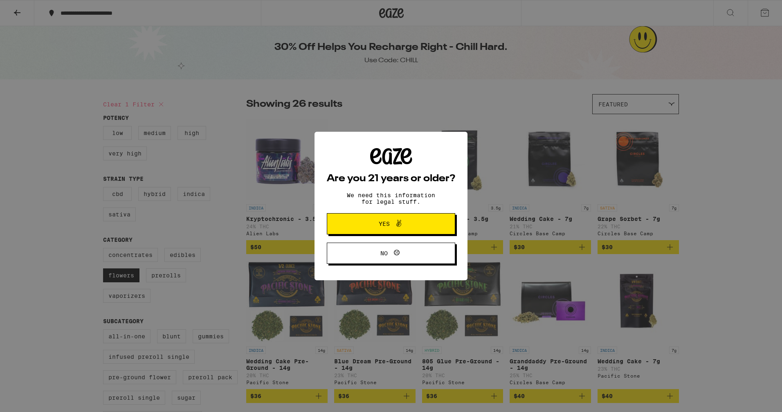
click at [393, 229] on span at bounding box center [397, 224] width 14 height 11
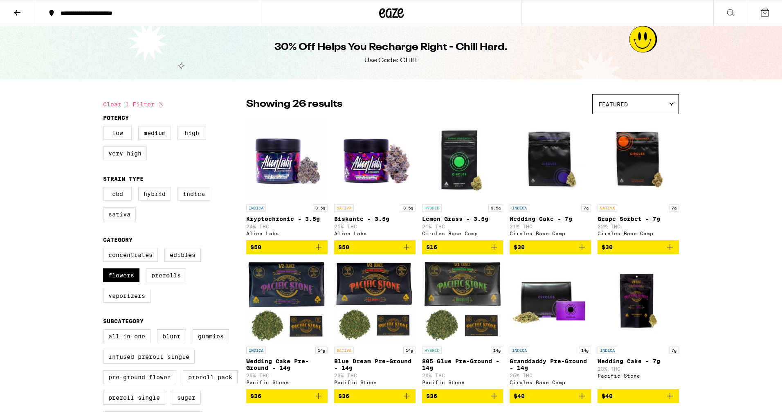
click at [112, 218] on label "Sativa" at bounding box center [119, 214] width 33 height 14
click at [105, 189] on input "Sativa" at bounding box center [105, 188] width 0 height 0
checkbox input "true"
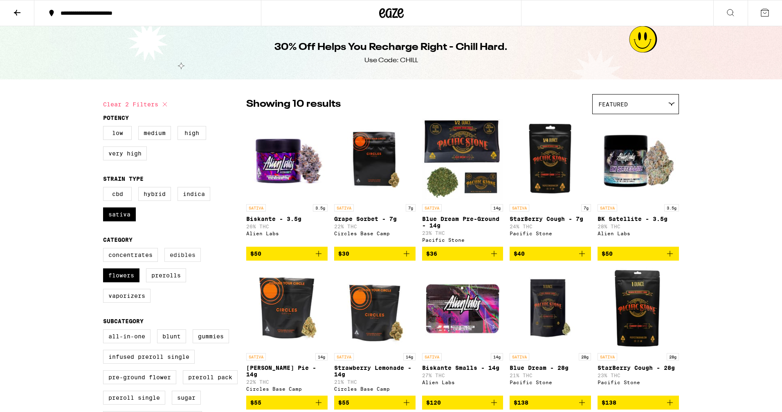
click at [183, 262] on label "Edibles" at bounding box center [183, 255] width 36 height 14
click at [105, 250] on input "Edibles" at bounding box center [105, 249] width 0 height 0
checkbox input "true"
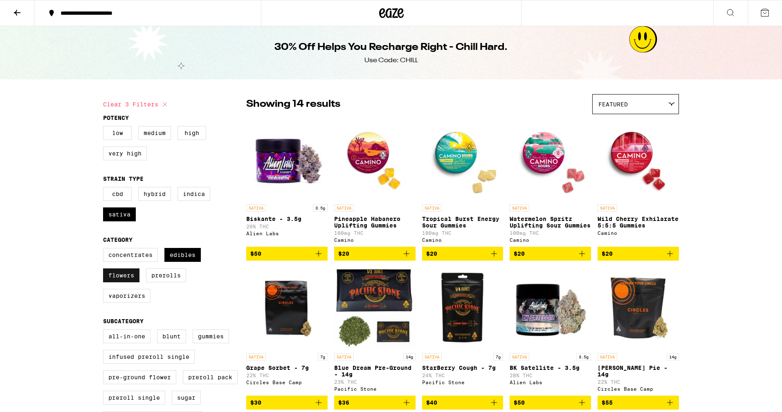
click at [130, 282] on label "Flowers" at bounding box center [121, 275] width 36 height 14
click at [105, 250] on input "Flowers" at bounding box center [105, 249] width 0 height 0
checkbox input "false"
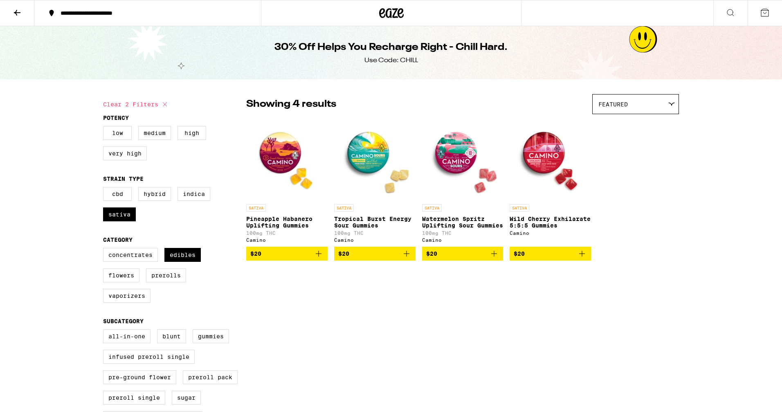
click at [395, 11] on icon at bounding box center [392, 13] width 12 height 10
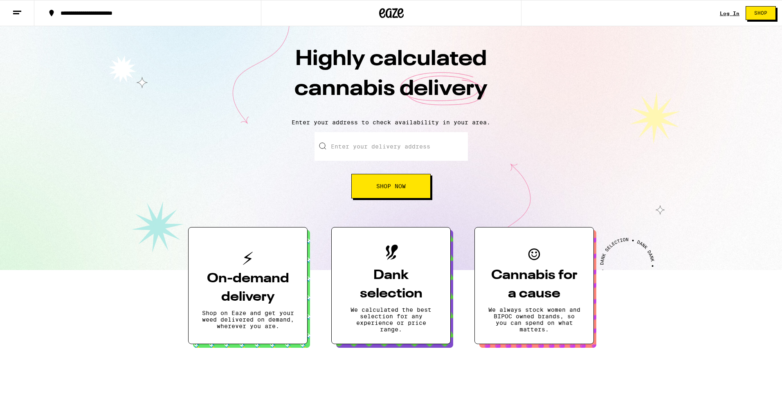
click at [407, 183] on button "Shop Now" at bounding box center [391, 186] width 79 height 25
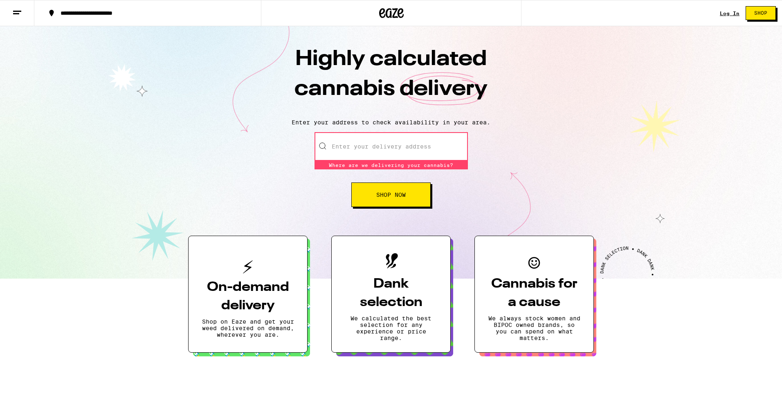
click at [727, 9] on div "Log In Shop" at bounding box center [751, 13] width 62 height 26
click at [725, 12] on link "Log In" at bounding box center [730, 13] width 20 height 5
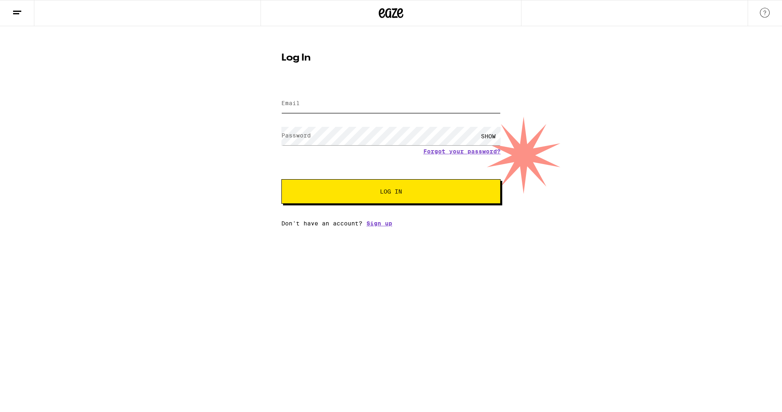
click at [361, 102] on input "Email" at bounding box center [391, 104] width 219 height 18
type input "[EMAIL_ADDRESS][DOMAIN_NAME]"
click at [282, 179] on button "Log In" at bounding box center [391, 191] width 219 height 25
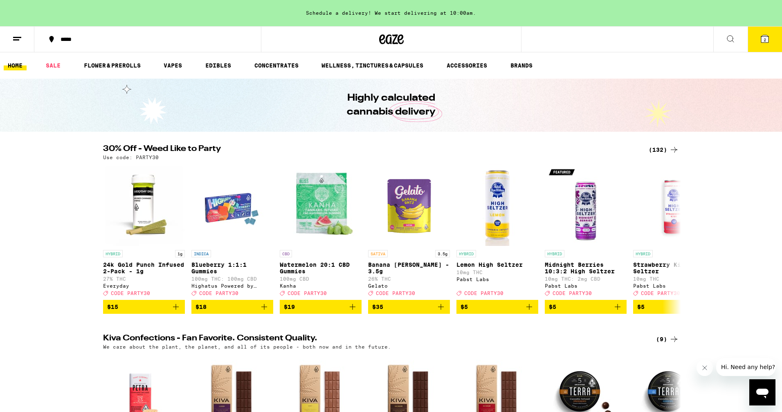
click at [167, 149] on h2 "30% Off - Weed Like to Party" at bounding box center [371, 150] width 536 height 10
click at [217, 65] on link "EDIBLES" at bounding box center [218, 66] width 34 height 10
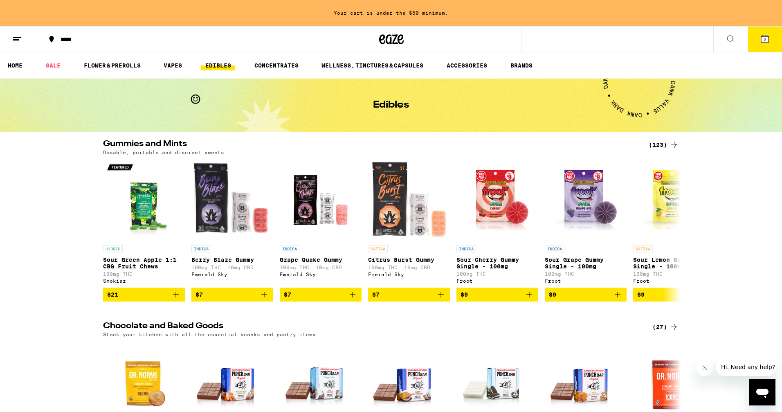
click at [660, 144] on div "(123)" at bounding box center [664, 145] width 30 height 10
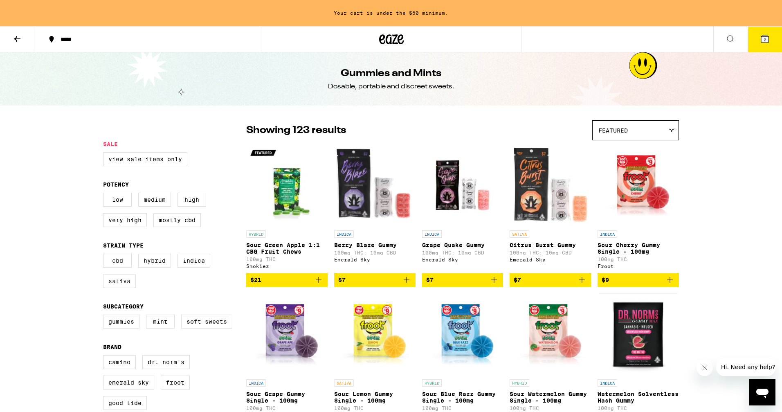
click at [117, 288] on label "Sativa" at bounding box center [119, 281] width 33 height 14
click at [105, 255] on input "Sativa" at bounding box center [105, 255] width 0 height 0
checkbox input "true"
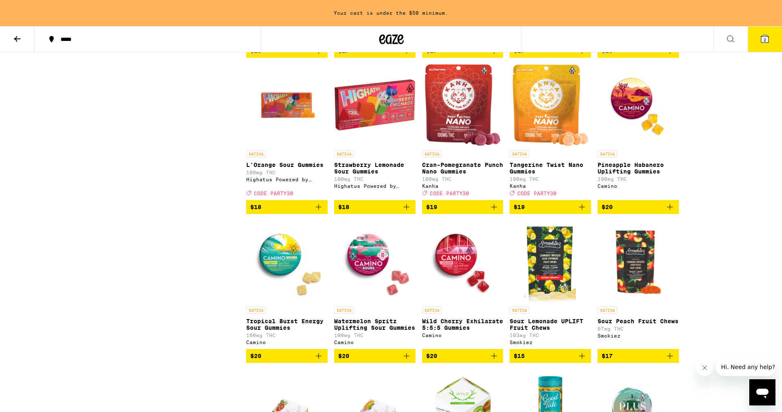
scroll to position [536, 0]
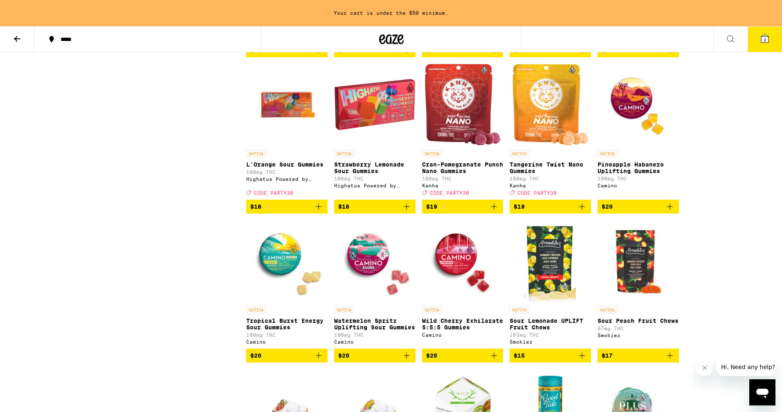
click at [303, 212] on span "$18" at bounding box center [286, 207] width 73 height 10
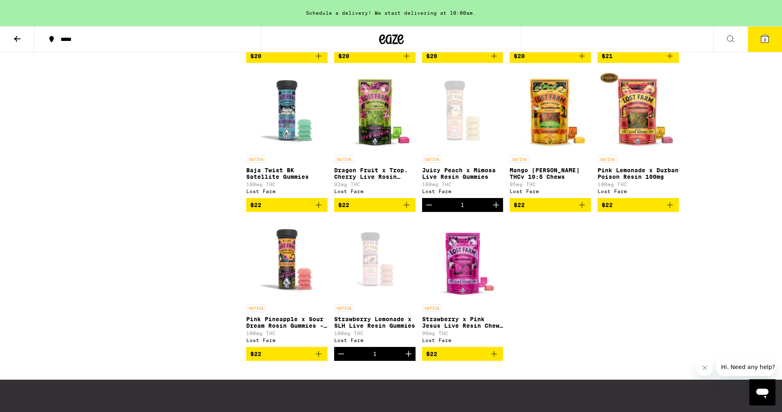
scroll to position [994, 0]
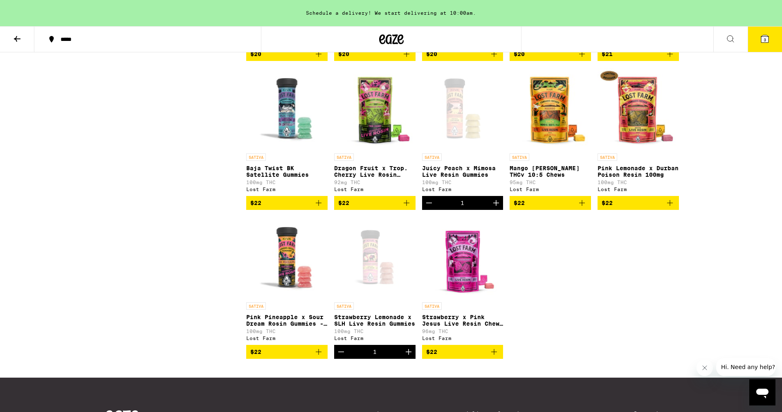
click at [292, 357] on span "$22" at bounding box center [286, 352] width 73 height 10
click at [340, 357] on icon "Decrement" at bounding box center [341, 352] width 10 height 10
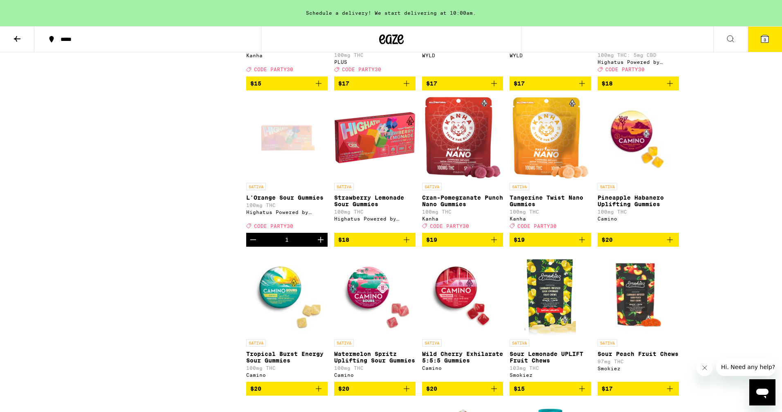
scroll to position [353, 0]
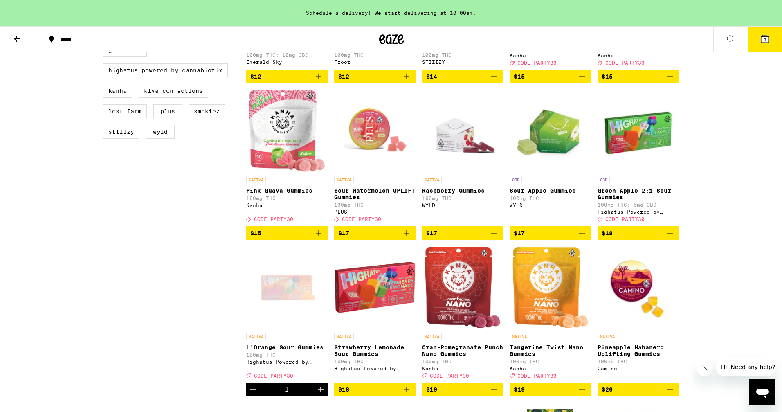
click at [467, 238] on span "$17" at bounding box center [462, 233] width 73 height 10
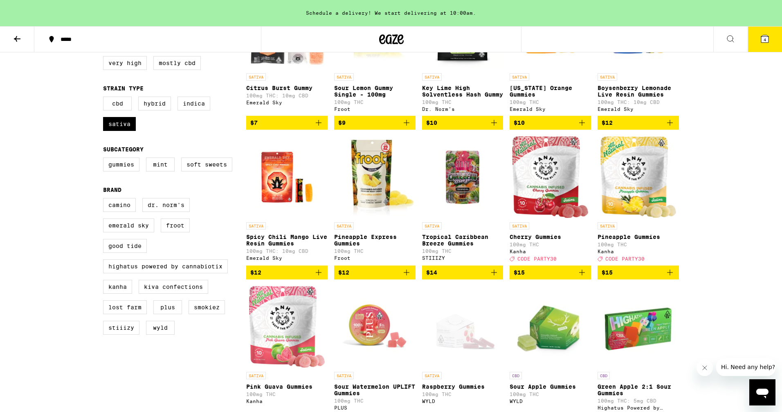
scroll to position [140, 0]
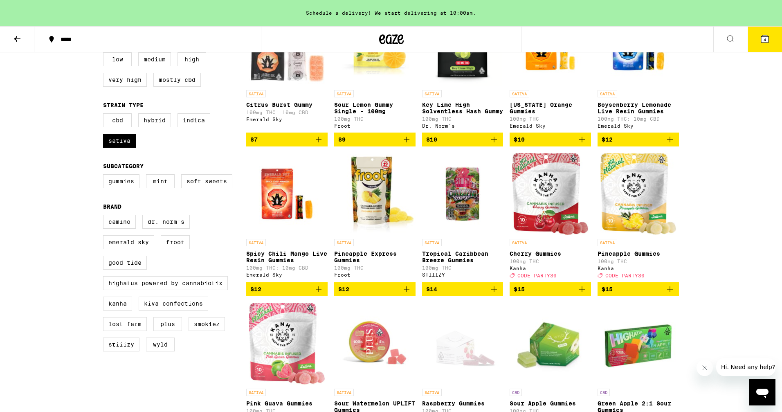
click at [764, 46] on button "4" at bounding box center [765, 39] width 34 height 25
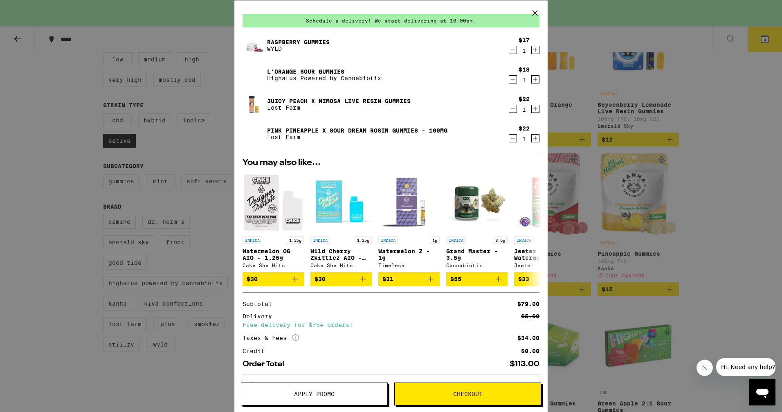
scroll to position [56, 0]
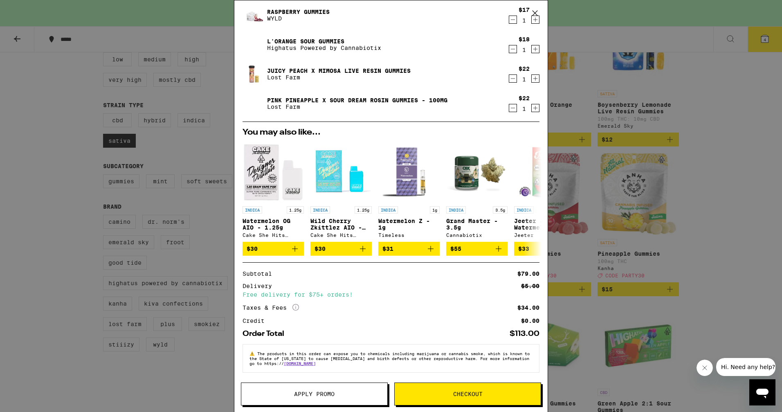
click at [321, 397] on span "Apply Promo" at bounding box center [314, 394] width 41 height 6
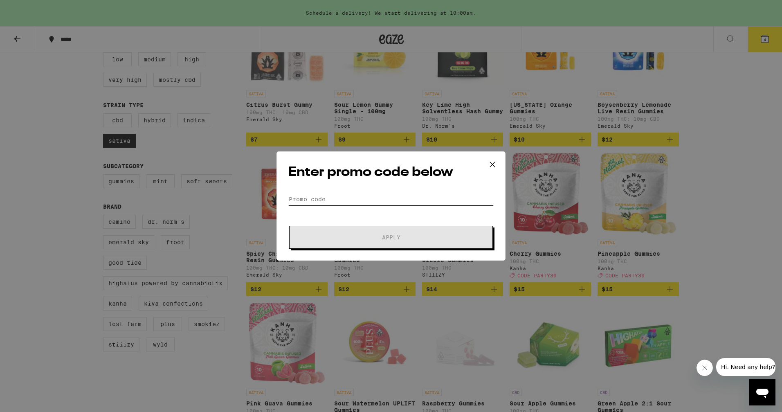
click at [317, 200] on input "Promo Code" at bounding box center [391, 199] width 205 height 12
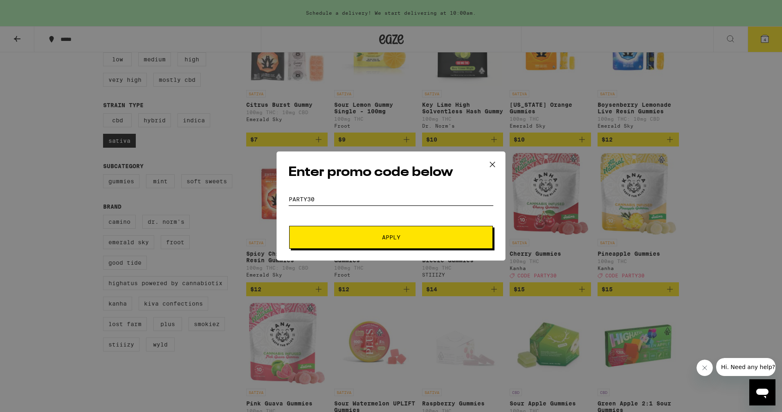
type input "party30"
click at [366, 237] on span "Apply" at bounding box center [391, 237] width 147 height 6
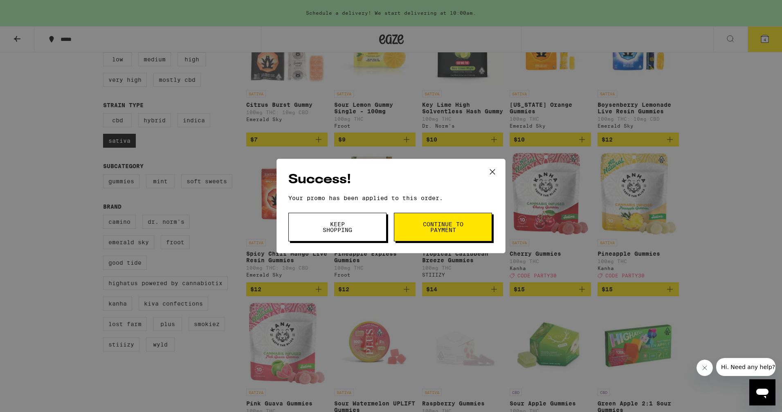
click at [429, 230] on span "Continue to payment" at bounding box center [443, 226] width 42 height 11
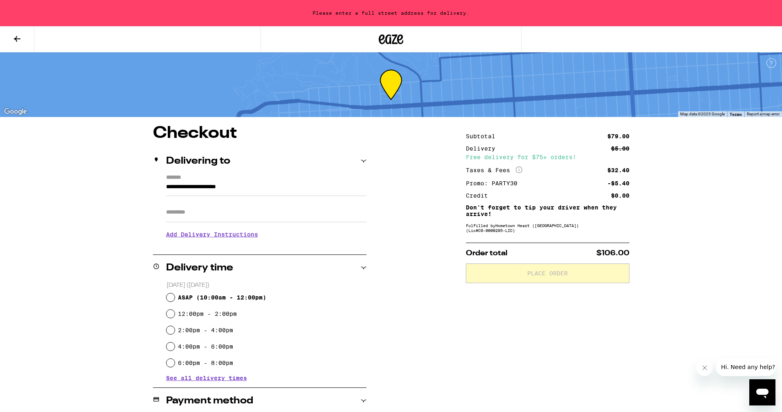
click at [16, 37] on icon at bounding box center [17, 39] width 7 height 6
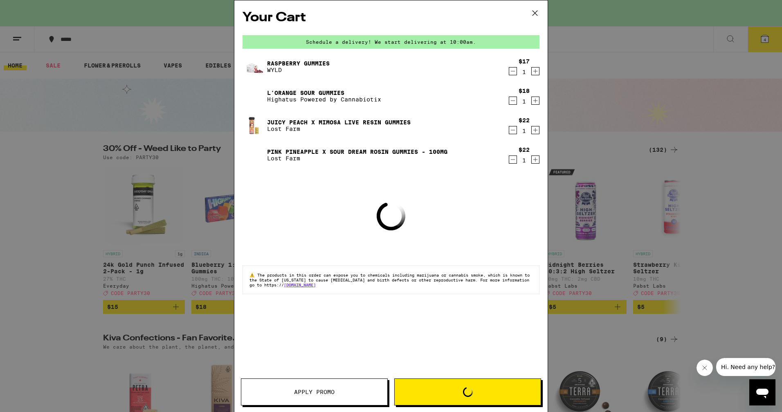
drag, startPoint x: 168, startPoint y: 388, endPoint x: 162, endPoint y: 376, distance: 12.6
click at [168, 388] on div "Your Cart Schedule a delivery! We start delivering at 10:00am. Raspberry Gummie…" at bounding box center [391, 206] width 782 height 412
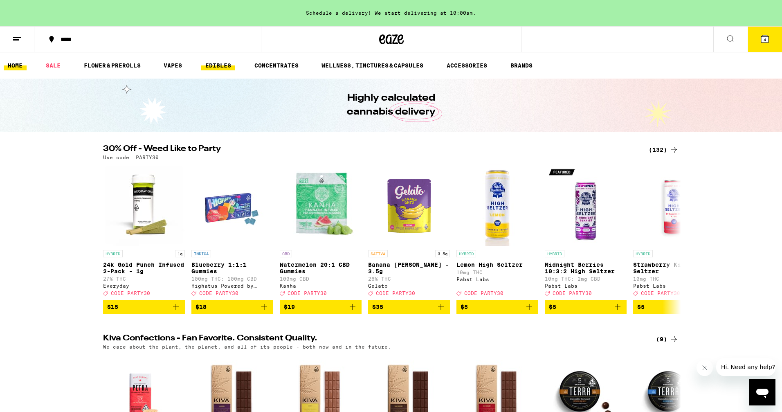
click at [216, 69] on link "EDIBLES" at bounding box center [218, 66] width 34 height 10
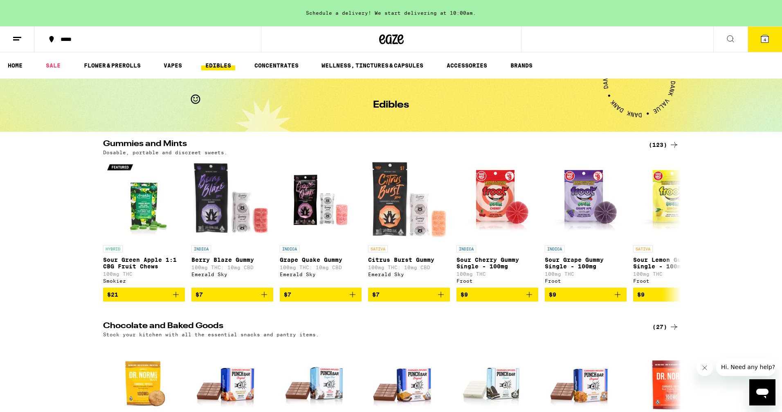
click at [666, 142] on div "(123)" at bounding box center [664, 145] width 30 height 10
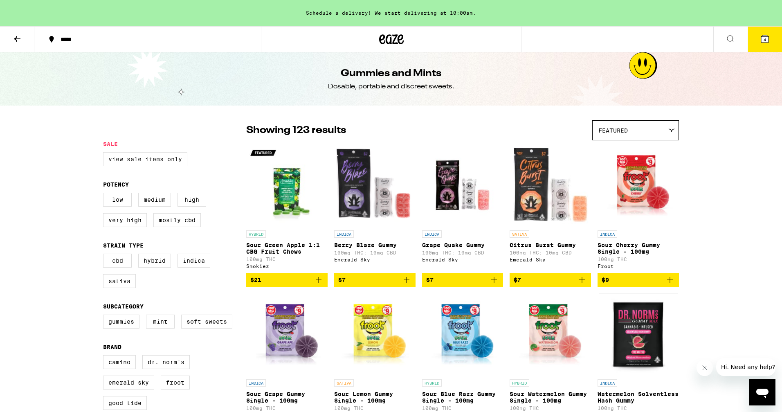
click at [140, 156] on label "View Sale Items Only" at bounding box center [145, 159] width 84 height 14
click at [105, 154] on input "View Sale Items Only" at bounding box center [105, 153] width 0 height 0
checkbox input "true"
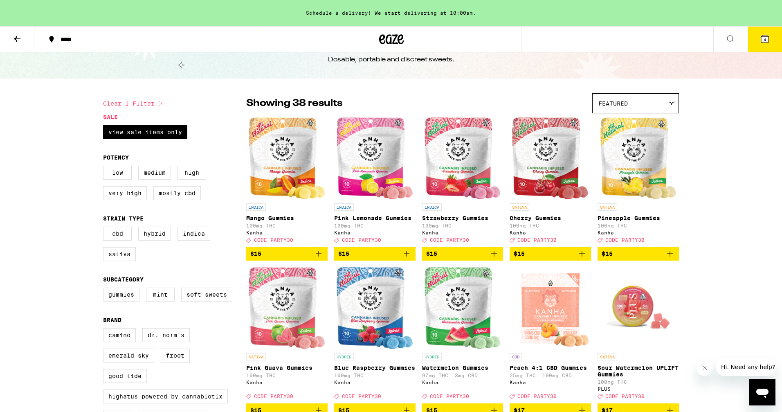
scroll to position [28, 0]
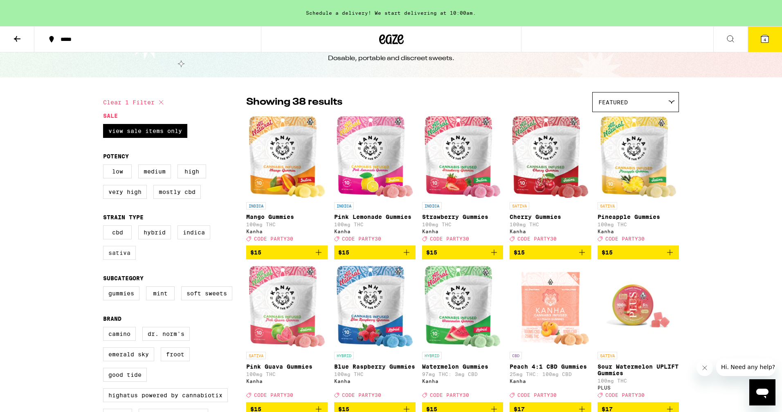
click at [120, 258] on label "Sativa" at bounding box center [119, 253] width 33 height 14
click at [105, 227] on input "Sativa" at bounding box center [105, 227] width 0 height 0
checkbox input "true"
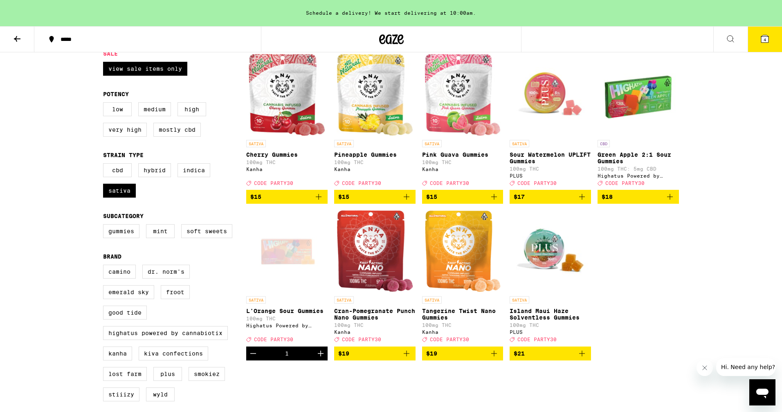
scroll to position [92, 0]
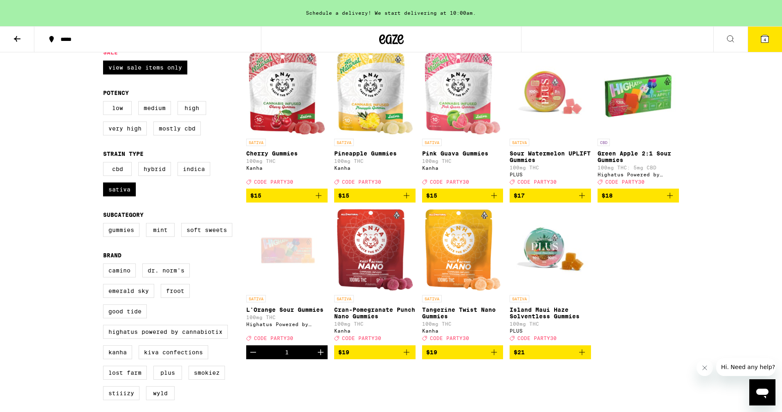
click at [405, 357] on icon "Add to bag" at bounding box center [407, 352] width 10 height 10
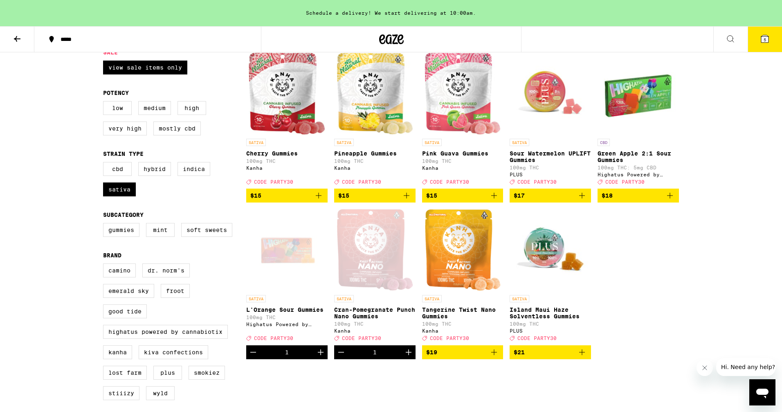
click at [494, 355] on icon "Add to bag" at bounding box center [495, 352] width 6 height 6
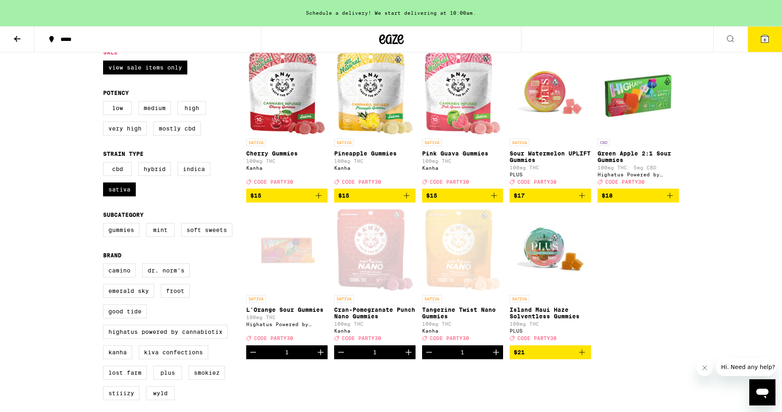
click at [766, 43] on icon at bounding box center [765, 39] width 10 height 10
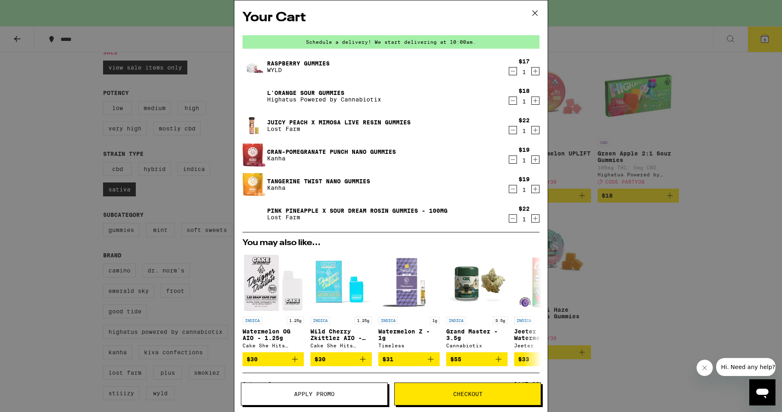
click at [533, 101] on icon "Increment" at bounding box center [535, 101] width 7 height 10
click at [512, 101] on icon "Decrement" at bounding box center [513, 101] width 7 height 10
click at [536, 13] on icon at bounding box center [535, 13] width 12 height 12
